Goal: Task Accomplishment & Management: Use online tool/utility

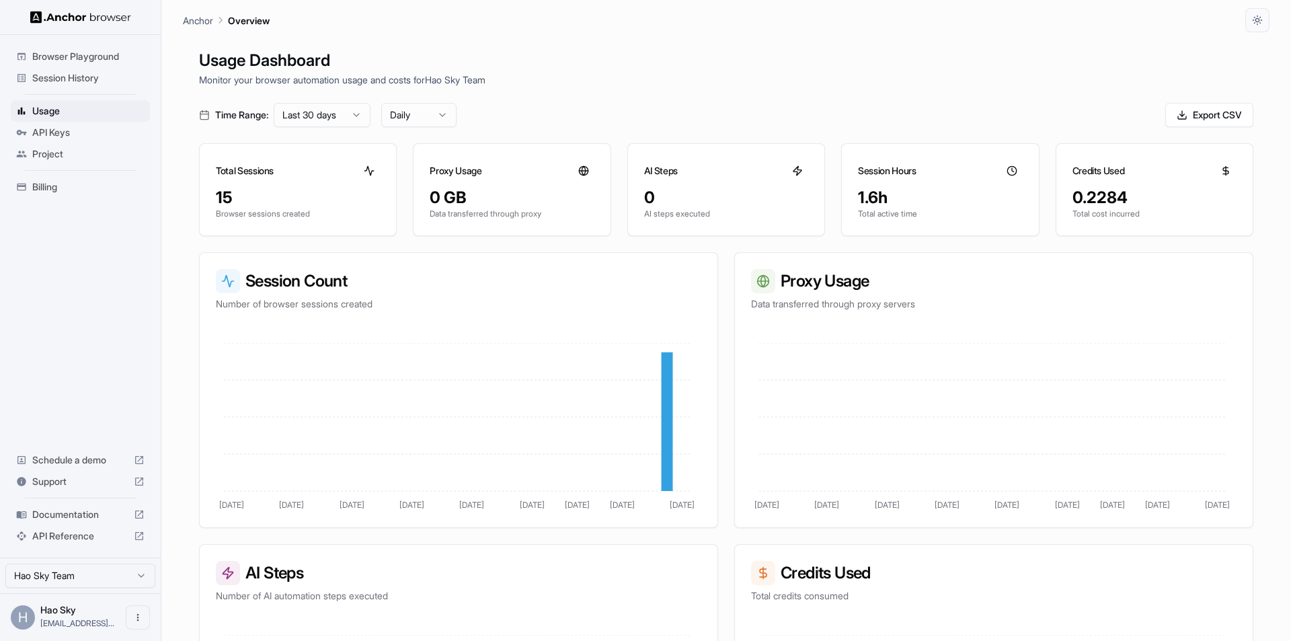
click at [950, 14] on div "Anchor Overview" at bounding box center [726, 16] width 1086 height 32
click at [87, 58] on span "Browser Playground" at bounding box center [88, 56] width 112 height 13
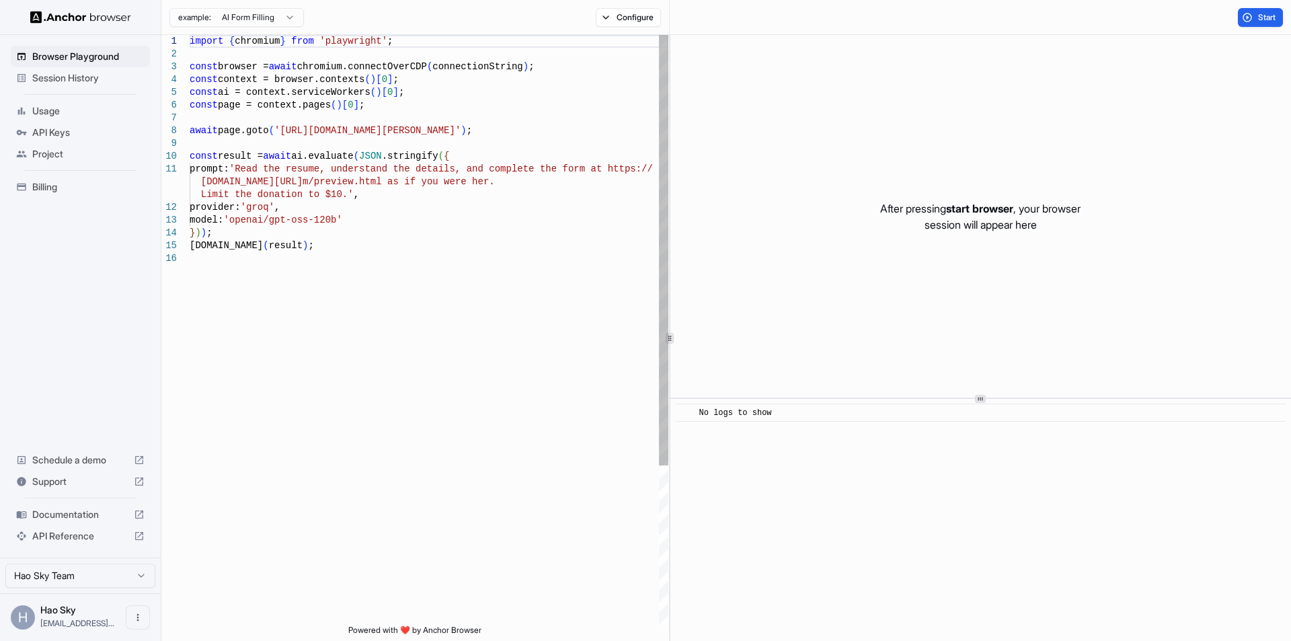
click at [477, 63] on div "import { chromium } from 'playwright' ; const browser = await chromium.connectO…" at bounding box center [429, 438] width 479 height 807
click at [475, 97] on div "import { chromium } from 'playwright' ; const browser = await chromium.connectO…" at bounding box center [429, 438] width 479 height 807
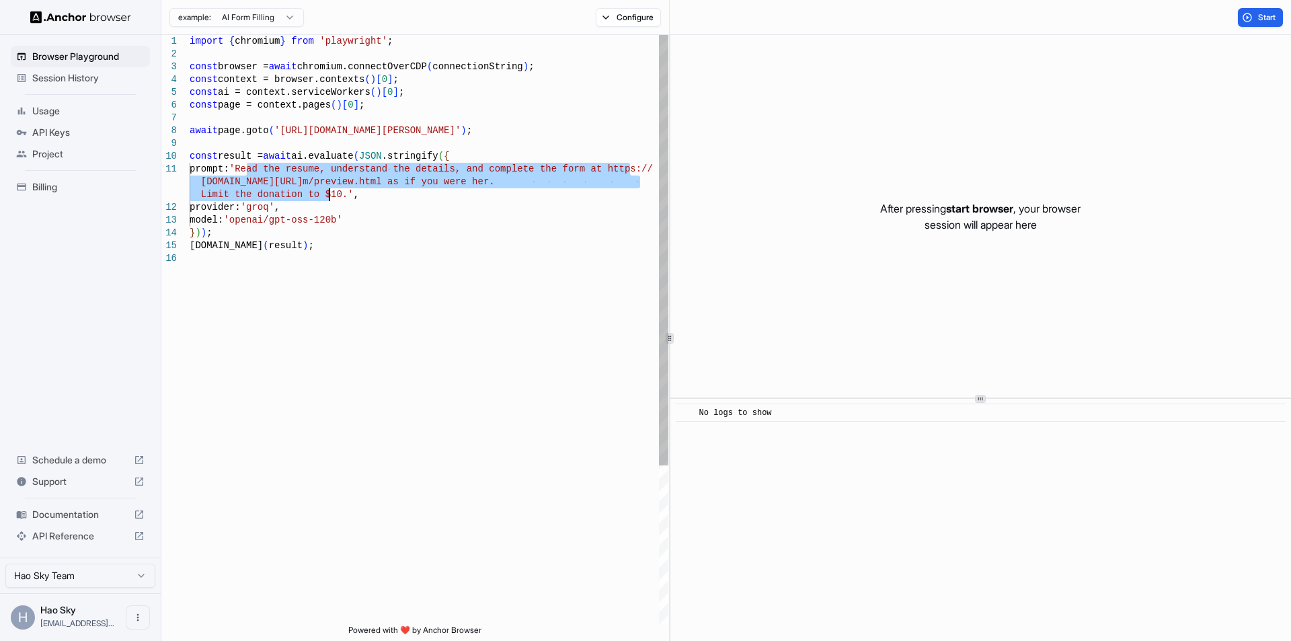
drag, startPoint x: 245, startPoint y: 167, endPoint x: 331, endPoint y: 195, distance: 89.7
click at [331, 195] on div "import { chromium } from 'playwright' ; const browser = await chromium.connectO…" at bounding box center [429, 438] width 479 height 807
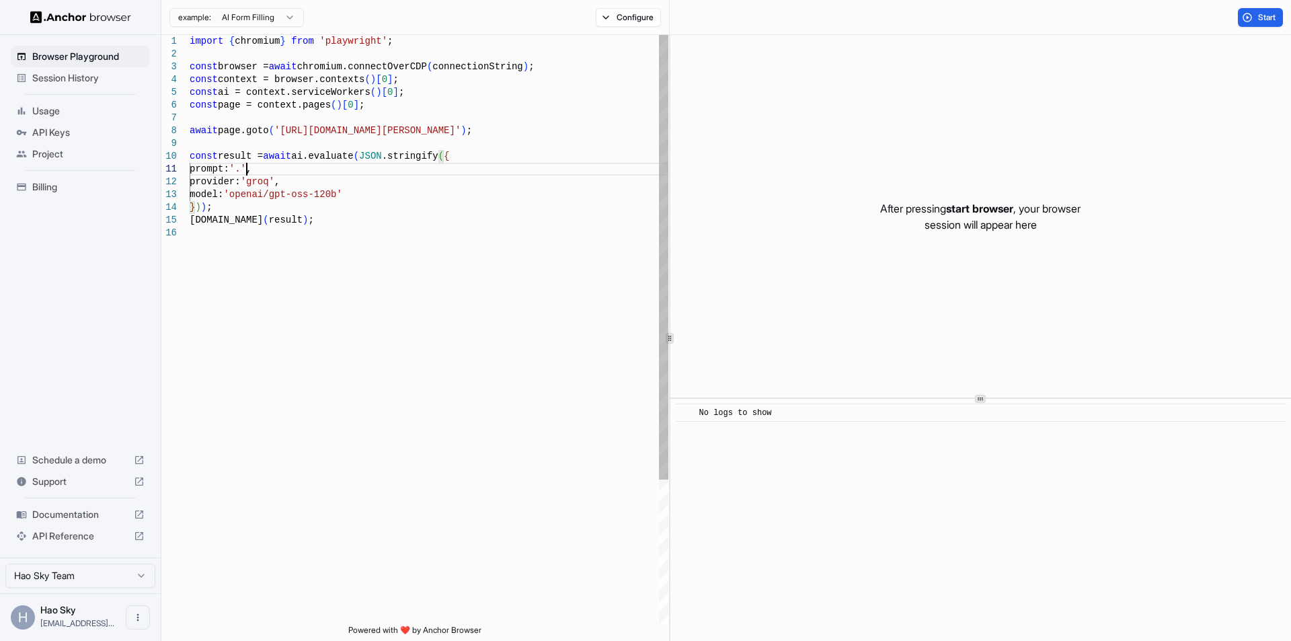
click at [233, 130] on div "import { chromium } from 'playwright' ; const browser = await chromium.connectO…" at bounding box center [429, 425] width 479 height 781
click at [331, 129] on div "import { chromium } from 'playwright' ; const browser = await chromium.connectO…" at bounding box center [429, 425] width 479 height 781
click at [509, 128] on div "import { chromium } from 'playwright' ; const browser = await chromium.connectO…" at bounding box center [429, 425] width 479 height 781
drag, startPoint x: 548, startPoint y: 128, endPoint x: 161, endPoint y: 130, distance: 386.6
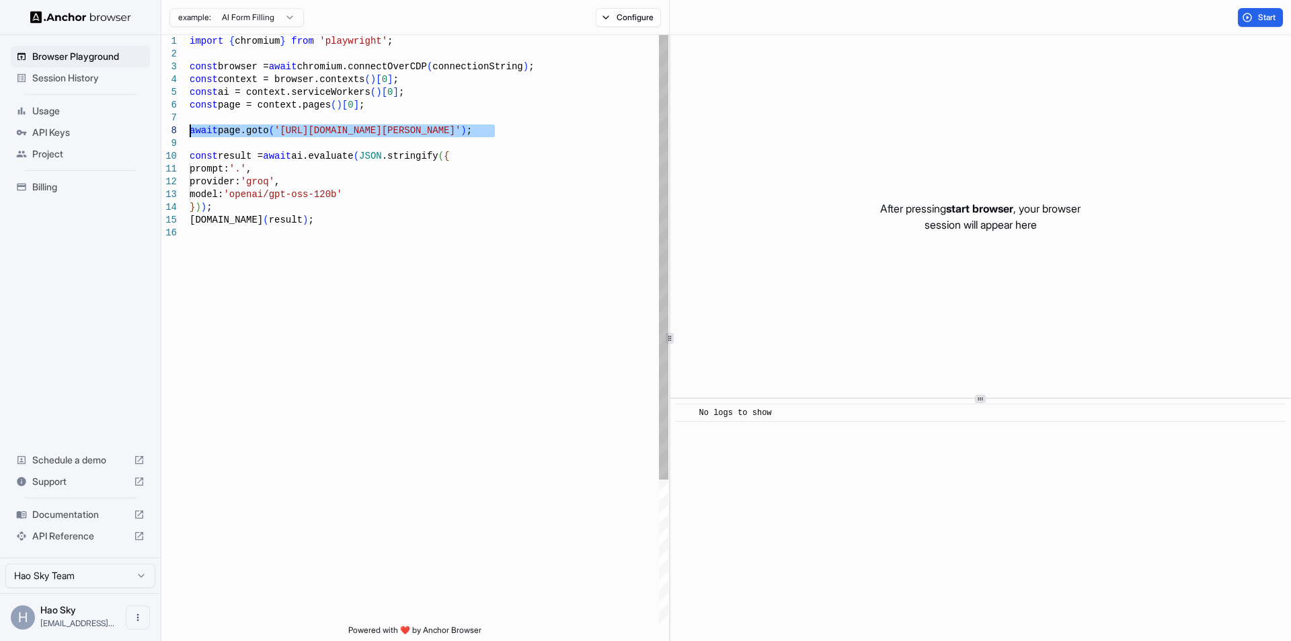
click at [190, 130] on div "import { chromium } from 'playwright' ; const browser = await chromium.connectO…" at bounding box center [429, 425] width 479 height 781
click at [216, 130] on div "import { chromium } from 'playwright' ; const browser = await chromium.connectO…" at bounding box center [429, 425] width 479 height 781
click at [189, 128] on div at bounding box center [175, 130] width 28 height 13
click at [192, 130] on div "import { chromium } from 'playwright' ; const browser = await chromium.connectO…" at bounding box center [429, 425] width 479 height 781
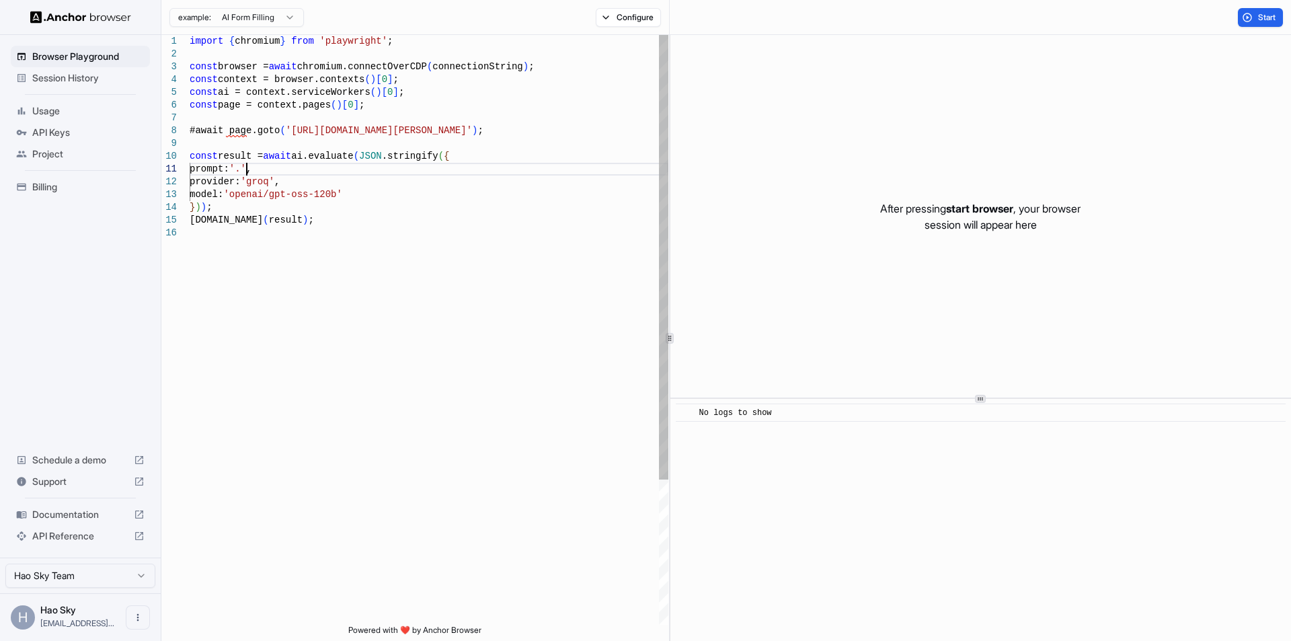
click at [248, 168] on div "import { chromium } from 'playwright' ; const browser = await chromium.connectO…" at bounding box center [429, 425] width 479 height 781
click at [284, 173] on div "import { chromium } from 'playwright' ; const browser = await chromium.connectO…" at bounding box center [429, 425] width 479 height 781
click at [603, 15] on button "Configure" at bounding box center [628, 17] width 65 height 19
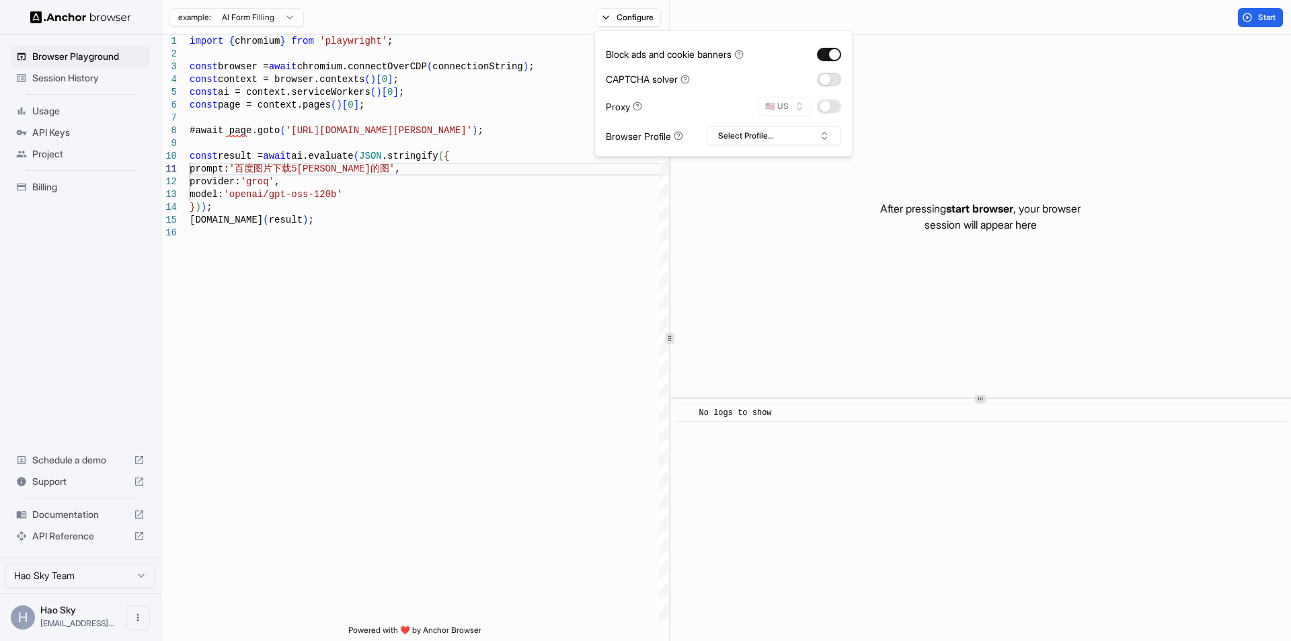
click at [826, 79] on button "button" at bounding box center [829, 79] width 24 height 13
click at [824, 81] on button "button" at bounding box center [829, 79] width 24 height 13
click at [832, 108] on button "button" at bounding box center [829, 106] width 24 height 13
click at [802, 136] on button "Select Profile..." at bounding box center [774, 135] width 134 height 19
click at [560, 221] on div "import { chromium } from 'playwright' ; const browser = await chromium.connectO…" at bounding box center [429, 425] width 479 height 781
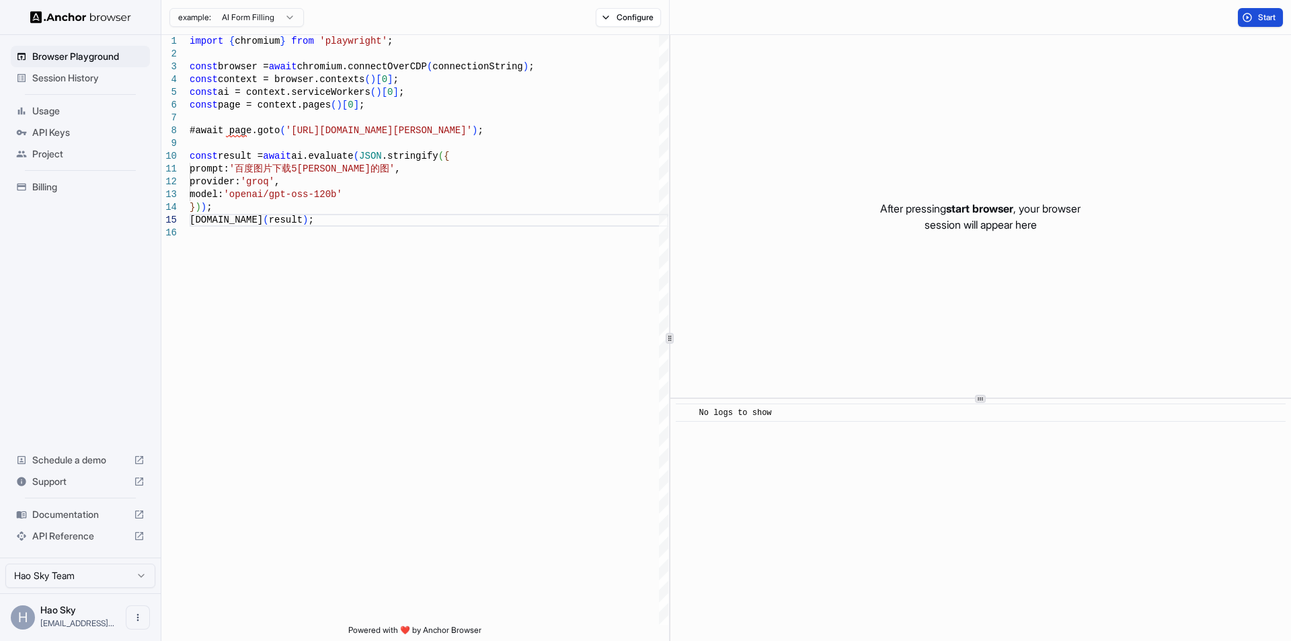
click at [1248, 26] on button "Start" at bounding box center [1260, 17] width 45 height 19
click at [1258, 12] on span "Start" at bounding box center [1267, 17] width 19 height 11
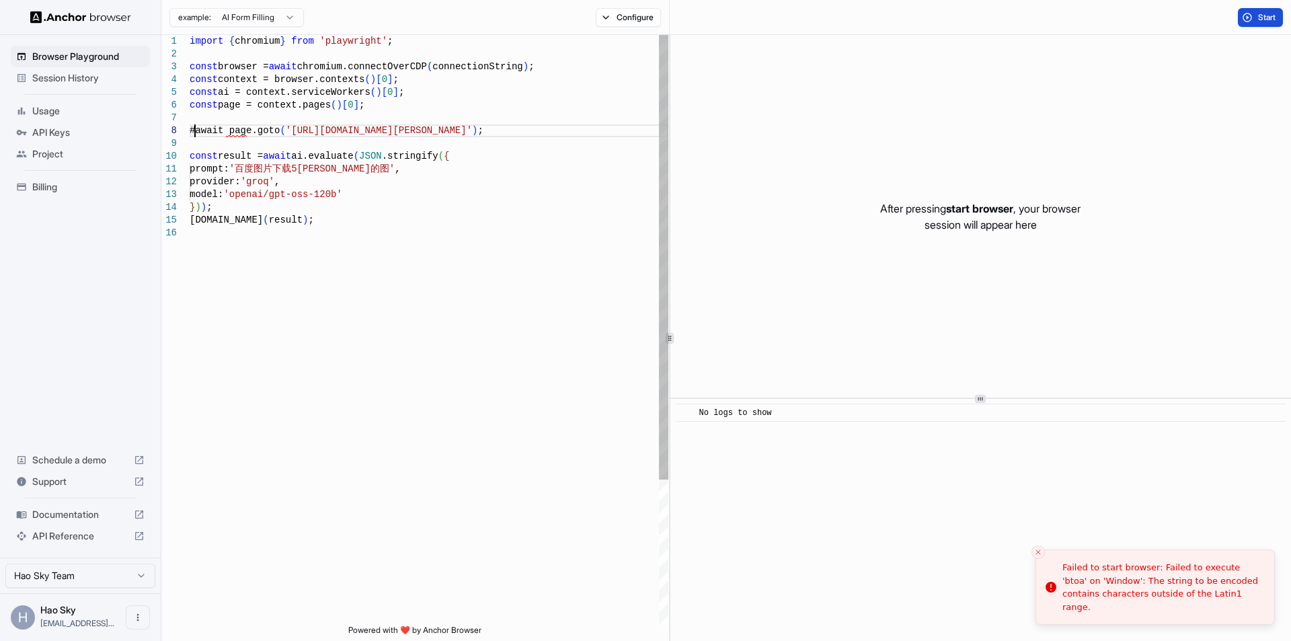
click at [193, 130] on div "import { chromium } from 'playwright' ; const browser = await chromium.connectO…" at bounding box center [429, 425] width 479 height 781
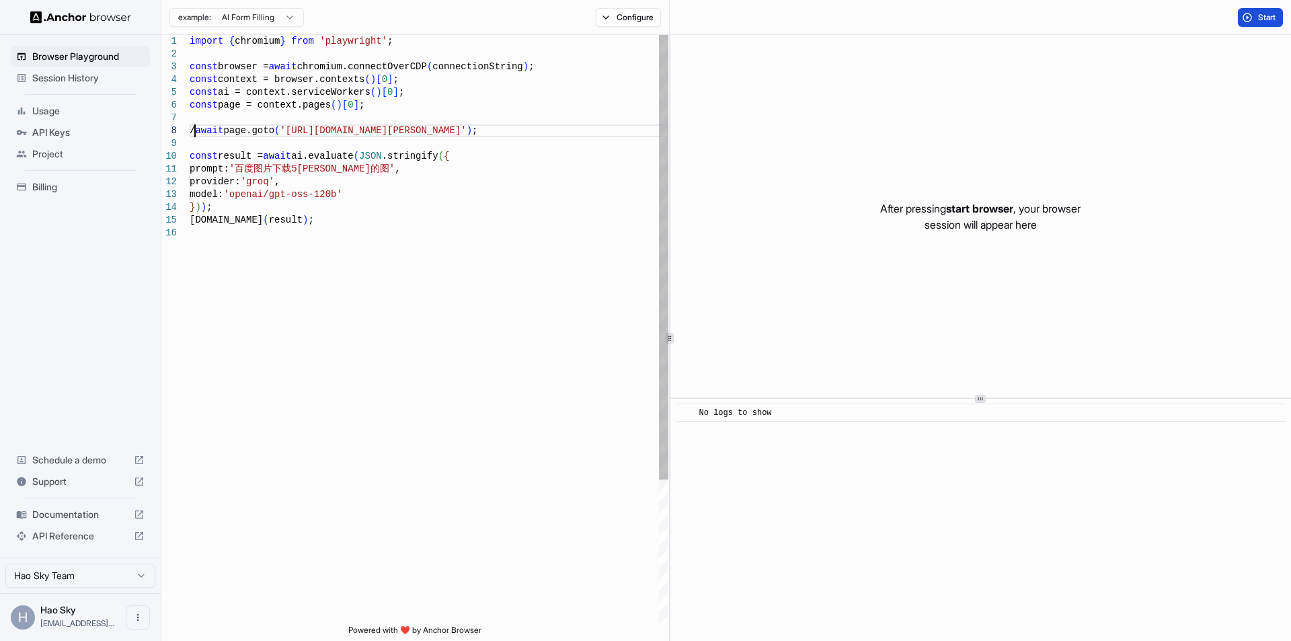
scroll to position [89, 0]
drag, startPoint x: 1251, startPoint y: 17, endPoint x: 1235, endPoint y: 28, distance: 19.8
click at [1251, 17] on button "Start" at bounding box center [1260, 17] width 45 height 19
click at [200, 132] on div "import { chromium } from 'playwright' ; const browser = await chromium.connectO…" at bounding box center [429, 425] width 479 height 781
click at [1250, 4] on div "Start" at bounding box center [980, 17] width 621 height 35
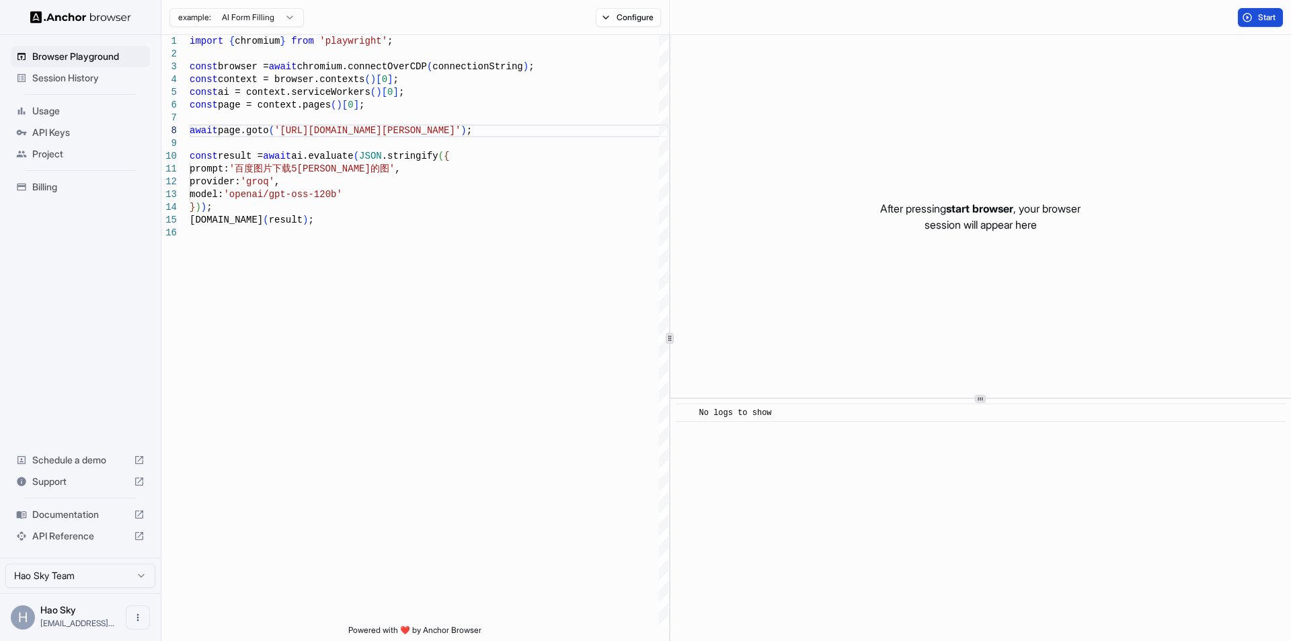
click at [1252, 13] on button "Start" at bounding box center [1260, 17] width 45 height 19
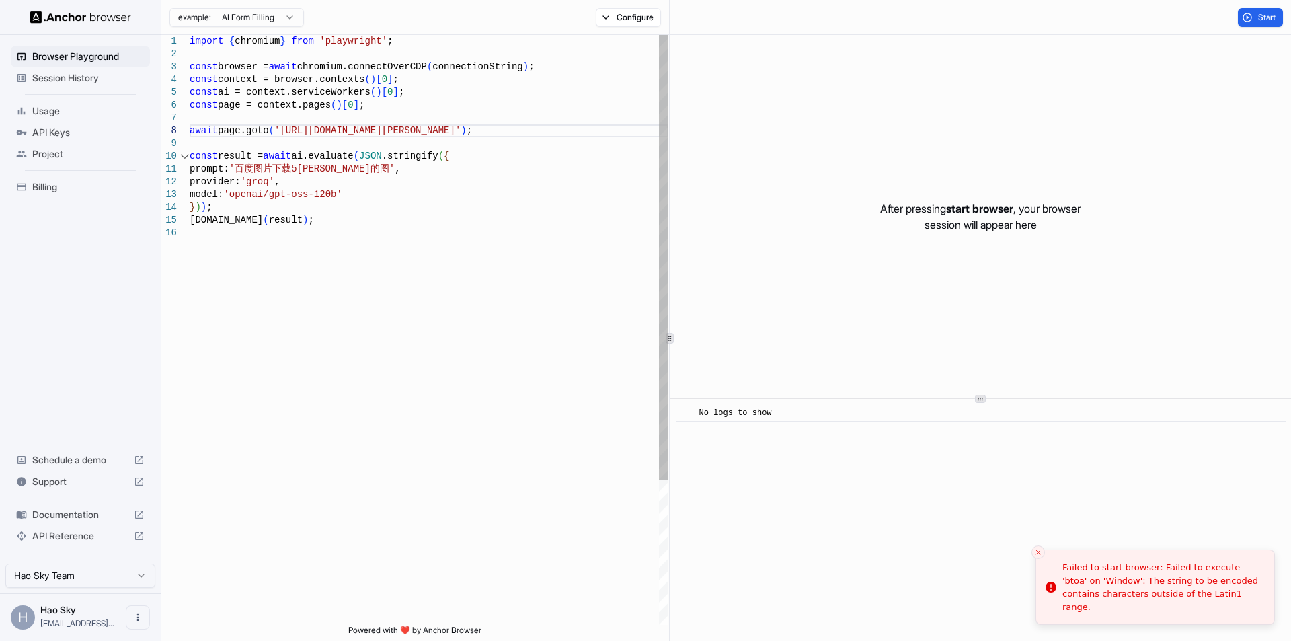
click at [186, 128] on div at bounding box center [175, 130] width 28 height 13
click at [188, 128] on div at bounding box center [175, 130] width 28 height 13
click at [190, 129] on div "import { chromium } from 'playwright' ; const browser = await chromium.connectO…" at bounding box center [429, 425] width 479 height 781
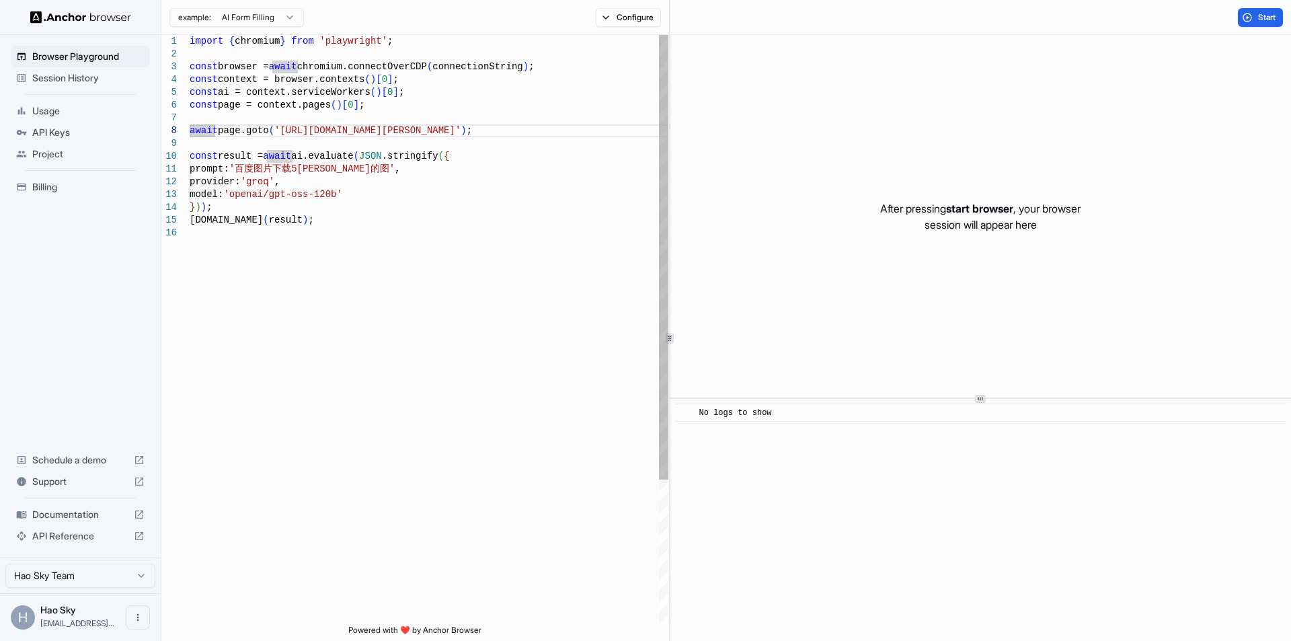
click at [444, 63] on div "import { chromium } from 'playwright' ; const browser = await chromium.connectO…" at bounding box center [429, 425] width 479 height 781
click at [608, 15] on button "Configure" at bounding box center [628, 17] width 65 height 19
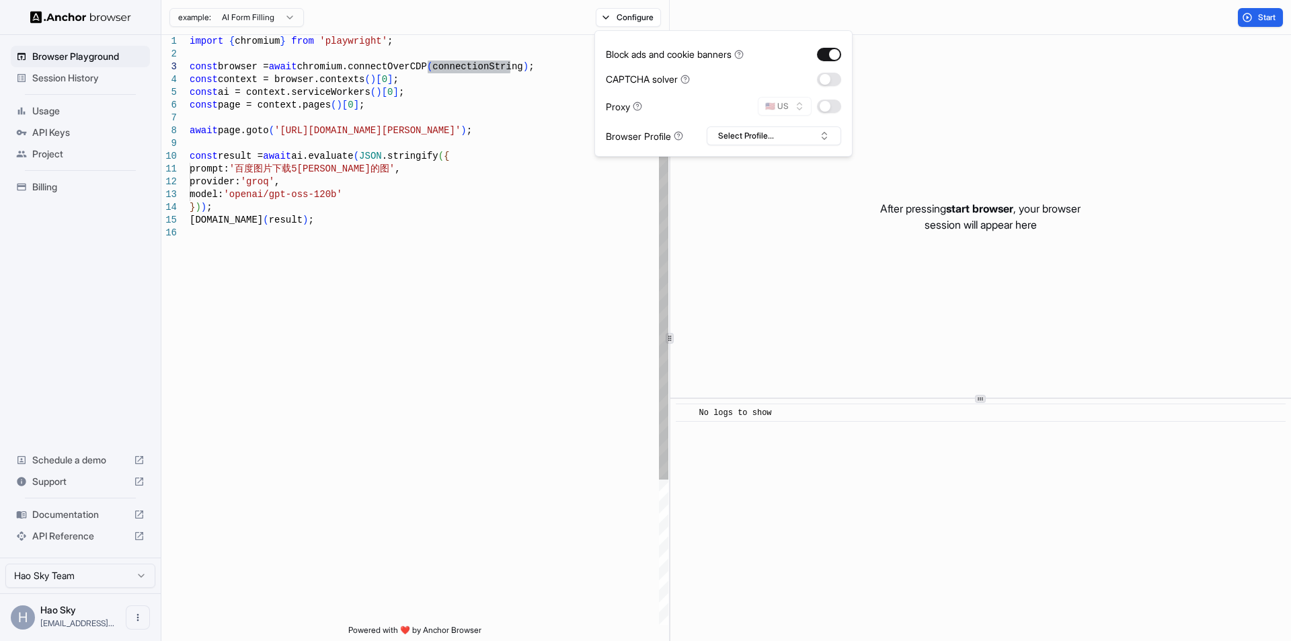
click at [528, 142] on div "import { chromium } from 'playwright' ; const browser = await chromium.connectO…" at bounding box center [429, 425] width 479 height 781
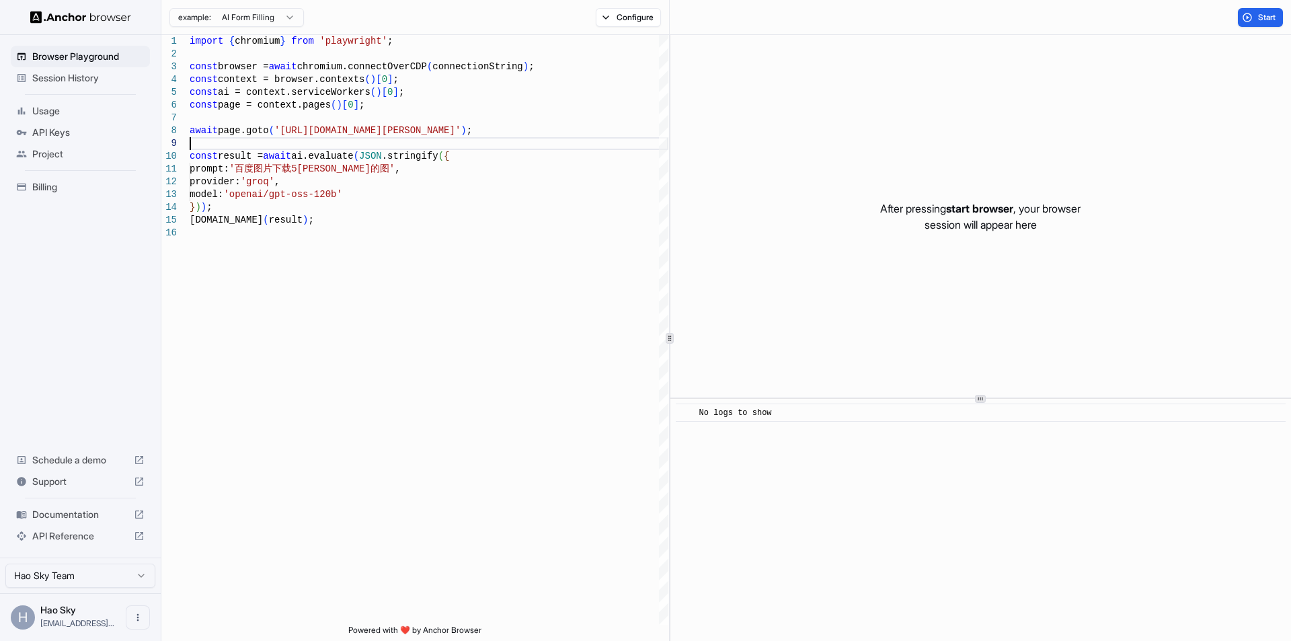
click at [282, 14] on html "Browser Playground Session History Usage API Keys Project Billing Schedule a de…" at bounding box center [645, 320] width 1291 height 641
click at [492, 86] on html "Browser Playground Session History Usage API Keys Project Billing Schedule a de…" at bounding box center [645, 320] width 1291 height 641
drag, startPoint x: 354, startPoint y: 166, endPoint x: 249, endPoint y: 168, distance: 104.2
click at [249, 168] on div "import { chromium } from 'playwright' ; const browser = await chromium.connectO…" at bounding box center [429, 425] width 479 height 781
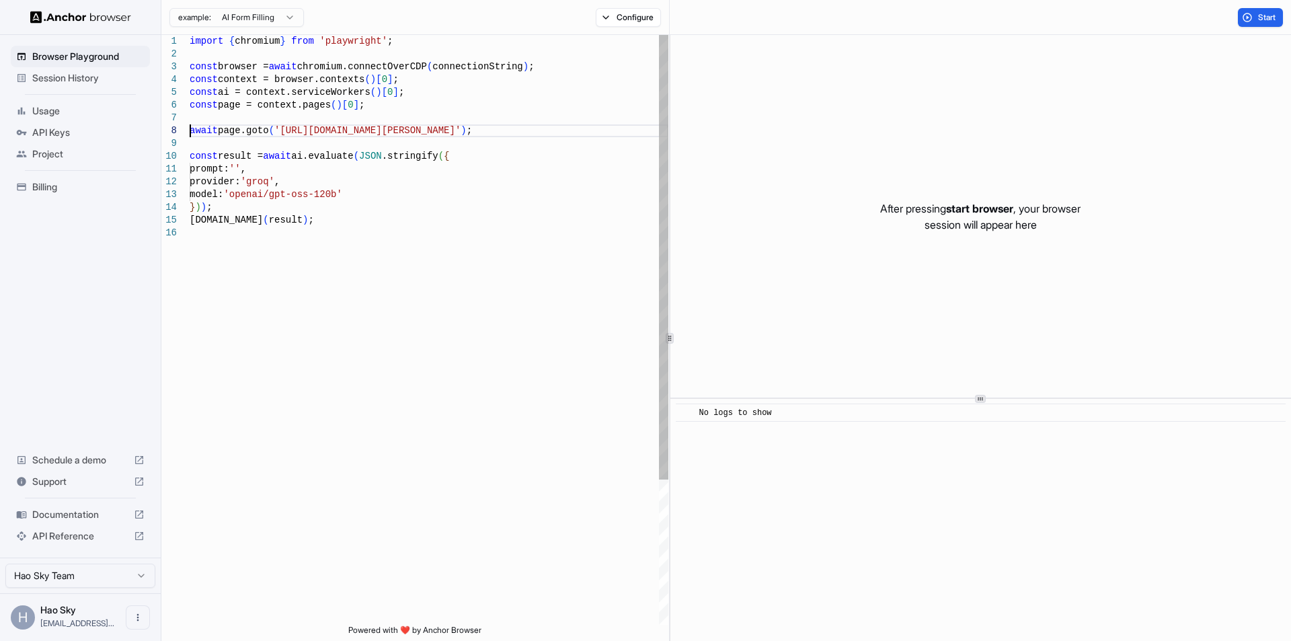
click at [190, 134] on div "import { chromium } from 'playwright' ; const browser = await chromium.connectO…" at bounding box center [429, 425] width 479 height 781
click at [229, 145] on div "import { chromium } from 'playwright' ; const browser = await chromium.connectO…" at bounding box center [429, 425] width 479 height 781
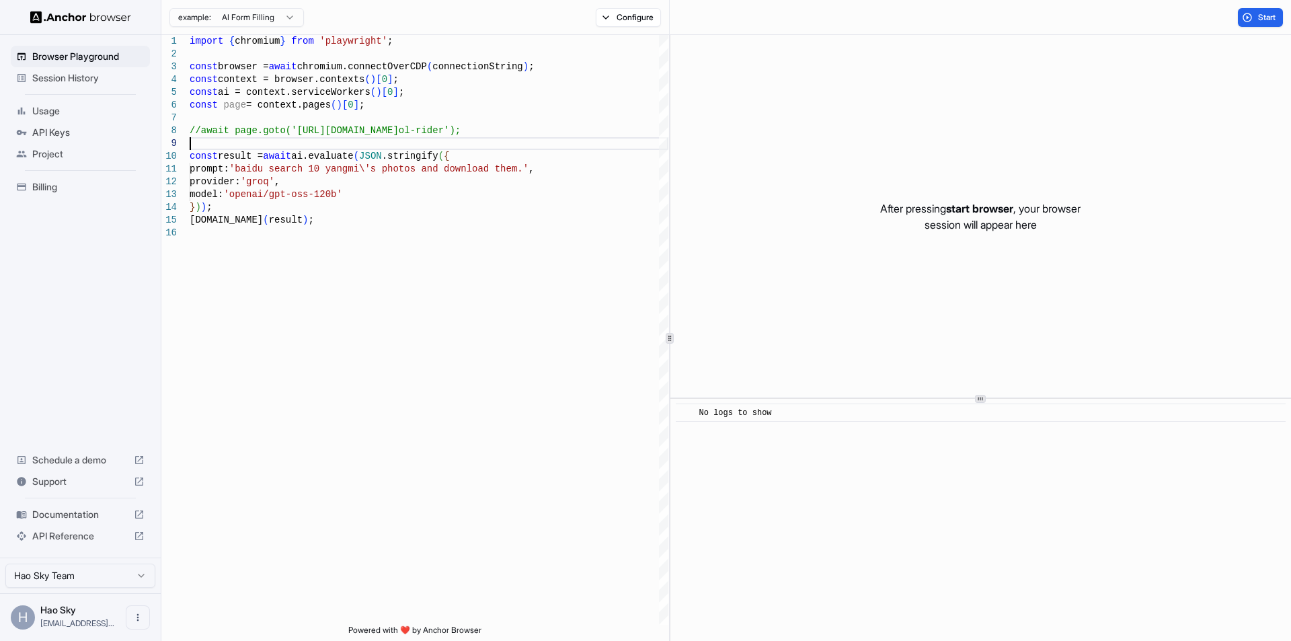
type textarea "**********"
click at [1249, 10] on button "Start" at bounding box center [1260, 17] width 45 height 19
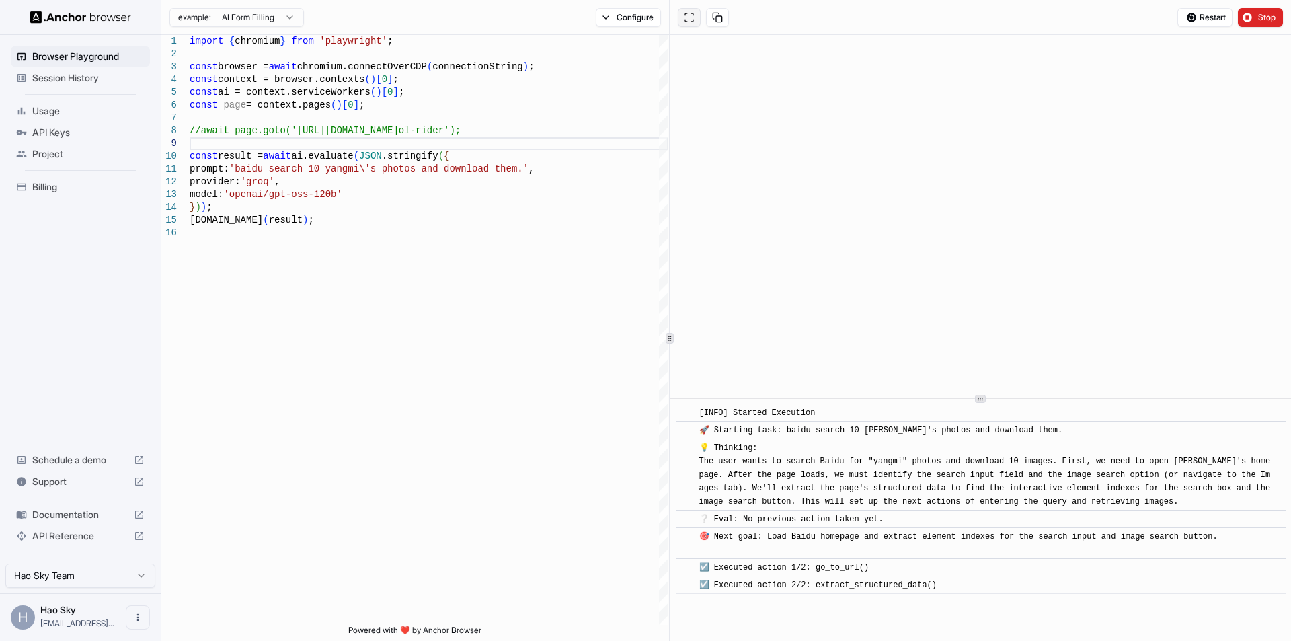
click at [692, 20] on button at bounding box center [689, 17] width 23 height 19
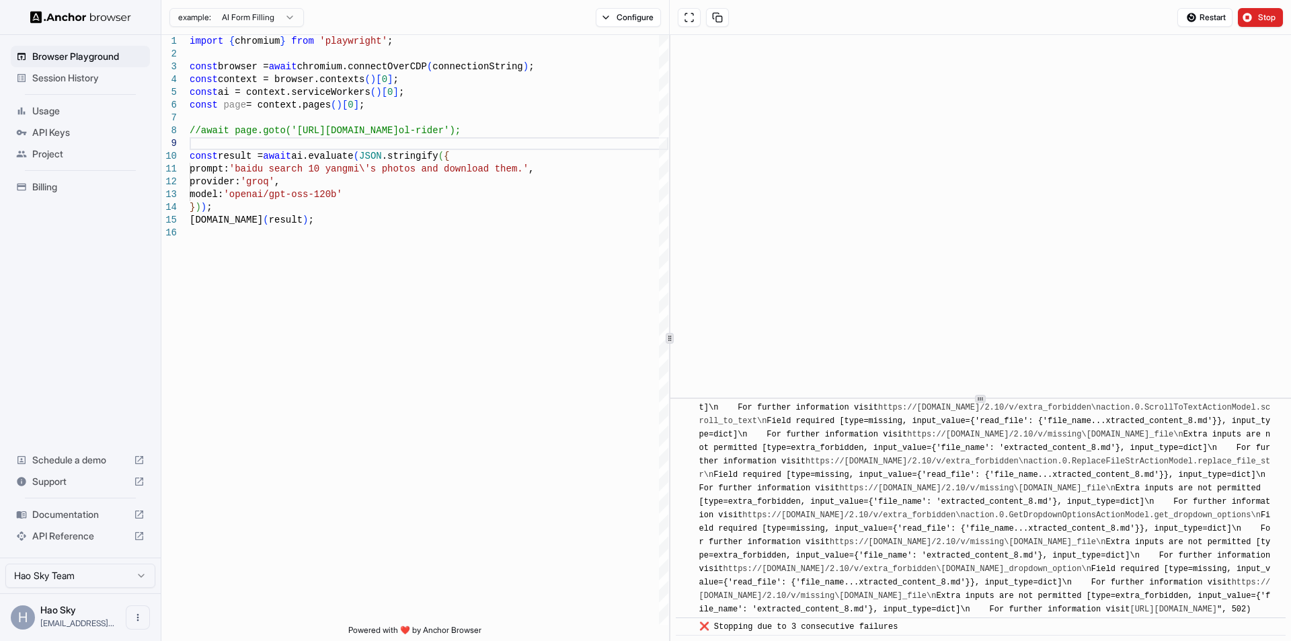
scroll to position [11726, 0]
click at [1049, 483] on link "https://[DOMAIN_NAME]/2.10/v/missing\[DOMAIN_NAME]_file\n" at bounding box center [977, 487] width 276 height 9
click at [1175, 536] on div "❌ (3/3) ("34 validation errors for AgentOutput\naction.0.DoneActionModel.done\n…" at bounding box center [984, 179] width 571 height 874
click at [1091, 564] on link "https://[DOMAIN_NAME]/2.10/v/extra_forbidden\[DOMAIN_NAME]_dropdown_option\n" at bounding box center [907, 568] width 368 height 9
click at [1266, 15] on span "Stop" at bounding box center [1267, 17] width 19 height 11
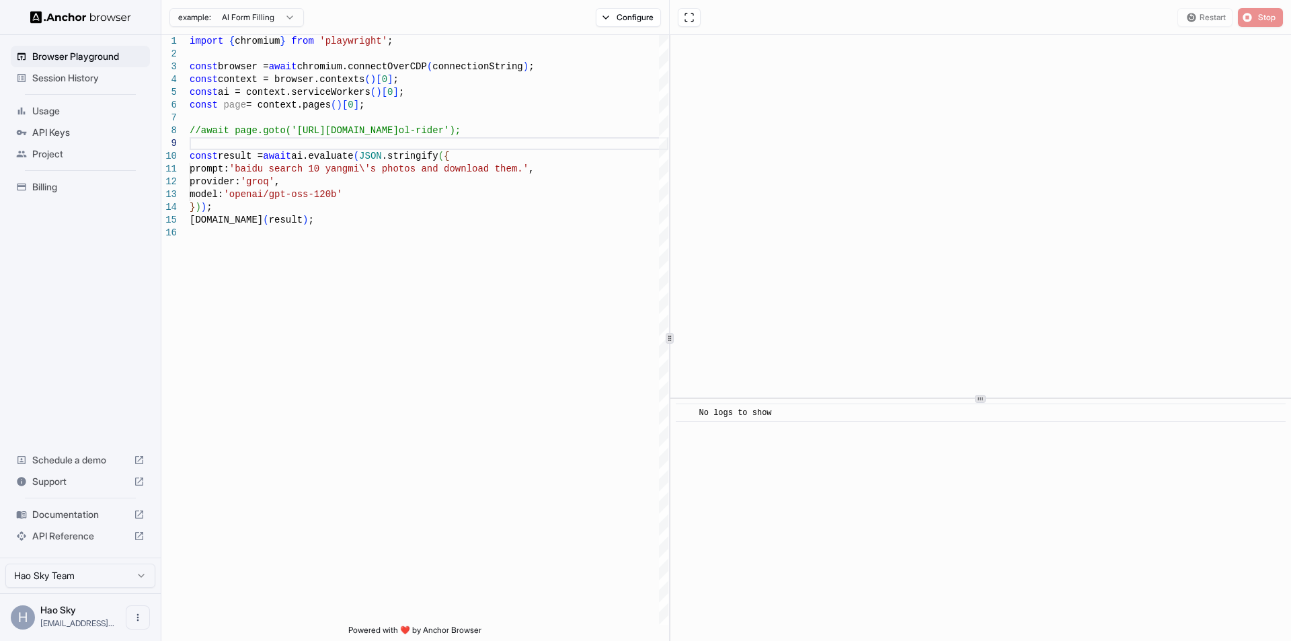
scroll to position [0, 0]
click at [65, 184] on span "Billing" at bounding box center [88, 186] width 112 height 13
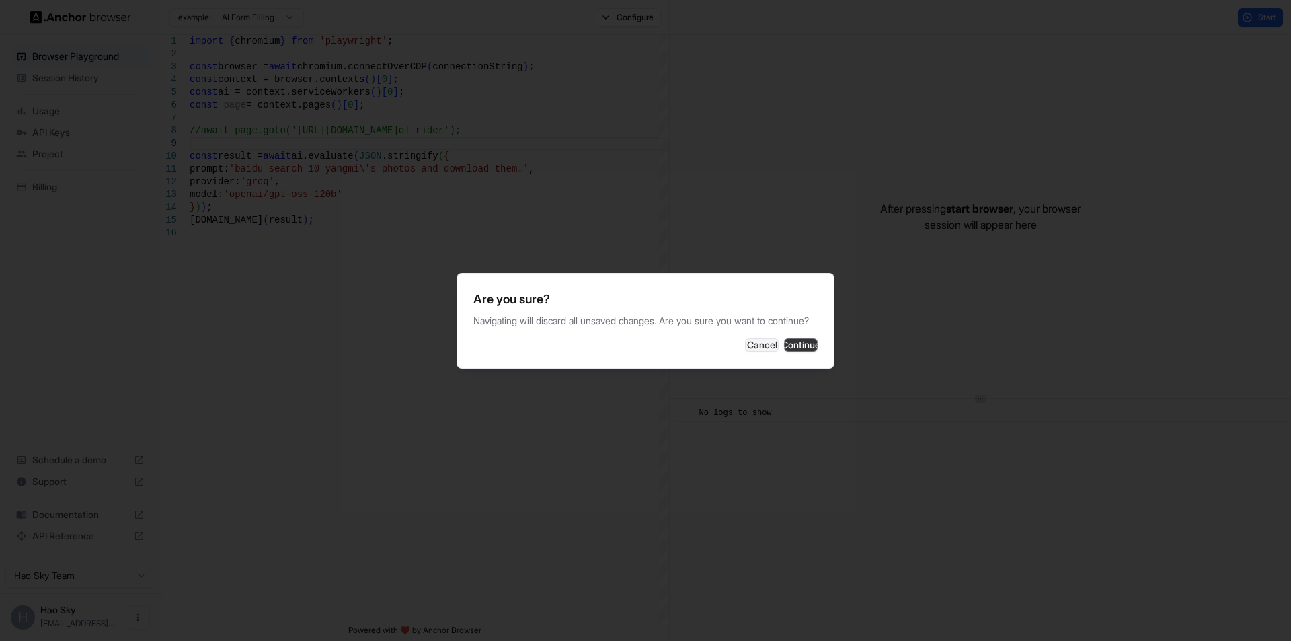
click at [799, 344] on button "Continue" at bounding box center [801, 344] width 34 height 13
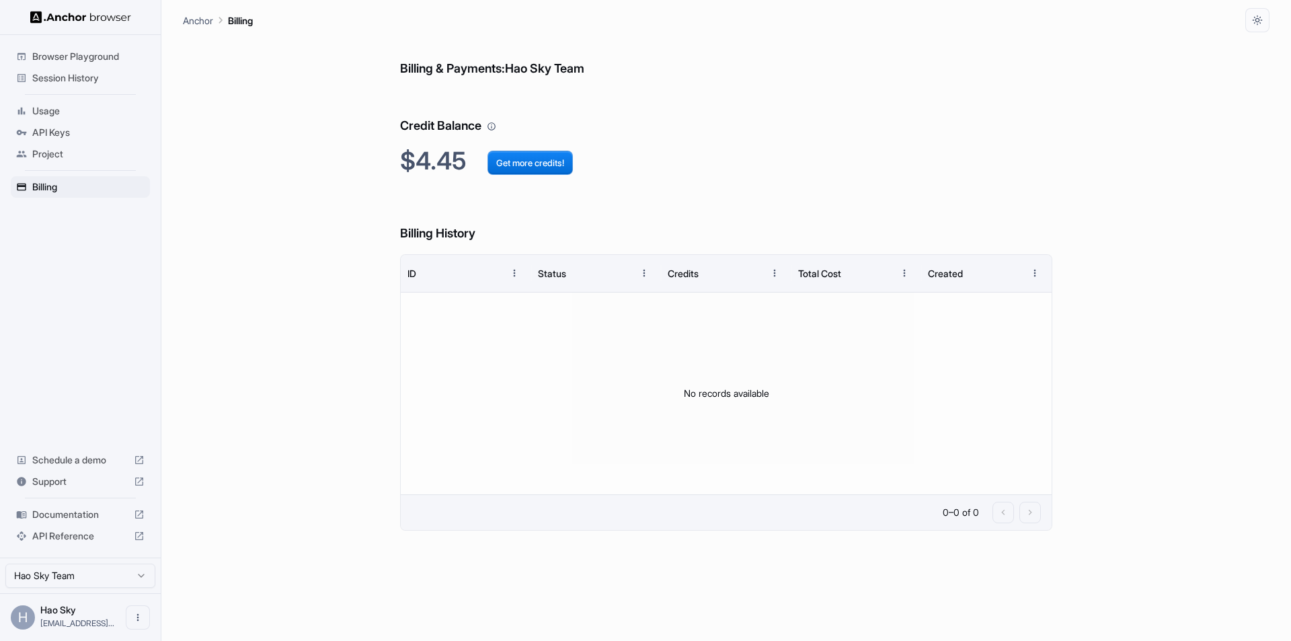
click at [298, 293] on div "Billing & Payments: Hao Sky Team Credit Balance $4.45 Get more credits! Billing…" at bounding box center [726, 336] width 1086 height 608
click at [529, 161] on button "Get more credits!" at bounding box center [529, 163] width 85 height 24
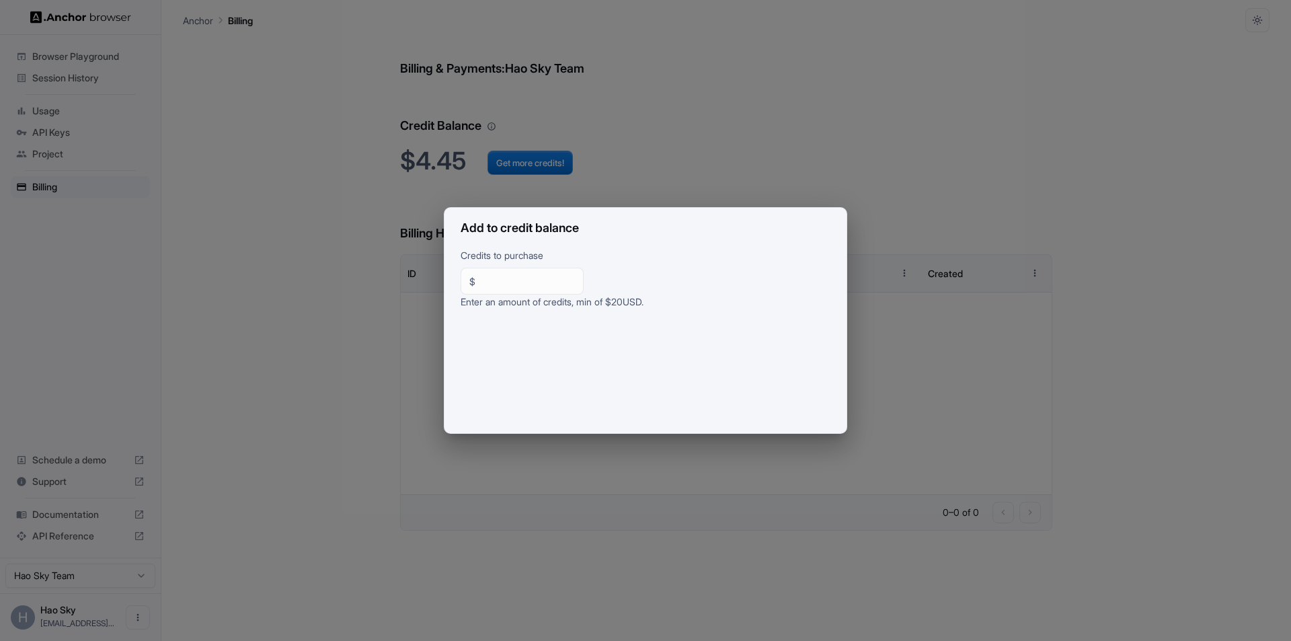
click at [389, 378] on div "Add to credit balance Credits to purchase $ ** ​ Enter an amount of credits, mi…" at bounding box center [645, 320] width 1291 height 641
